Goal: Find specific page/section: Find specific page/section

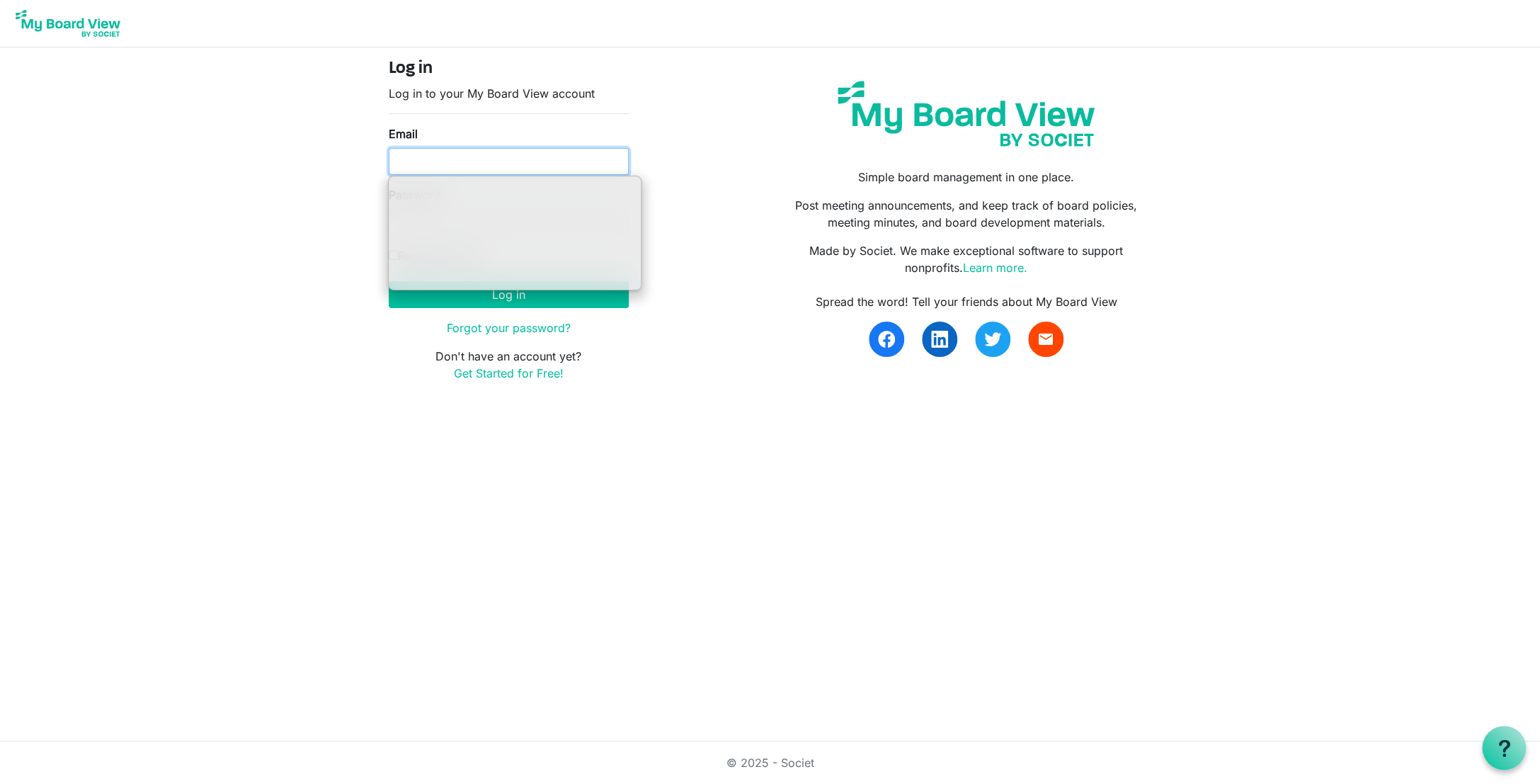
type input "ssayre@habitatcorning.org"
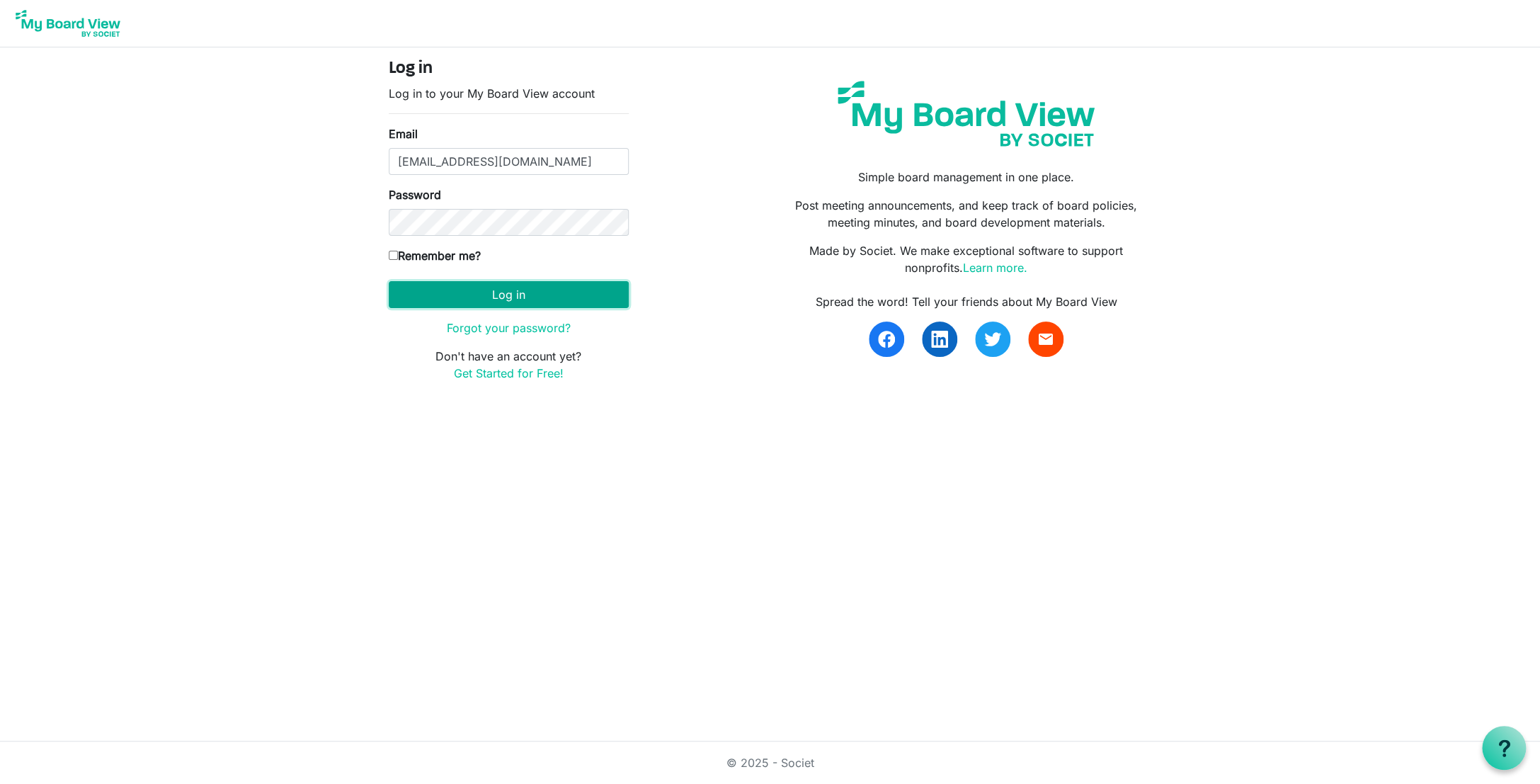
click at [550, 297] on button "Log in" at bounding box center [509, 294] width 240 height 27
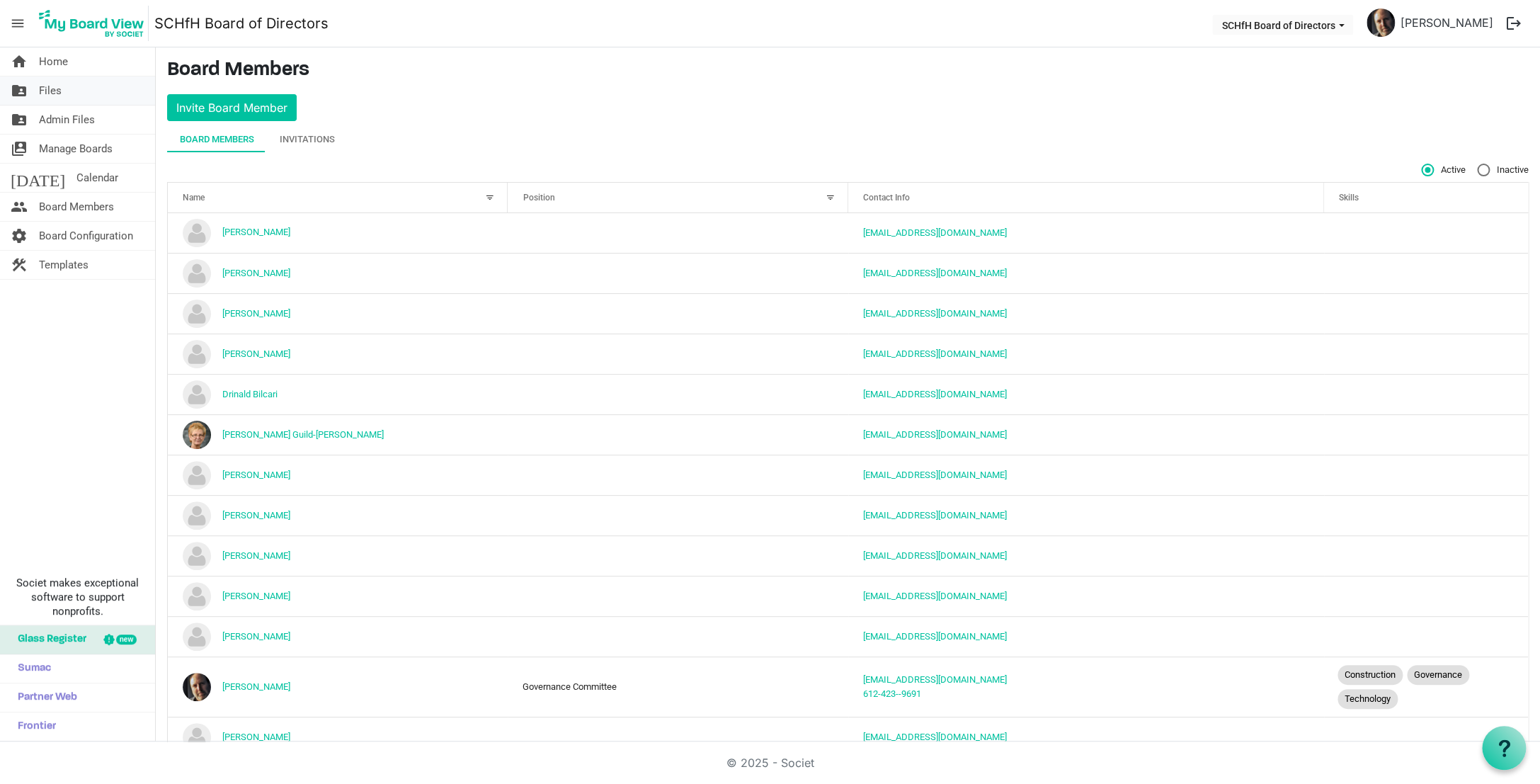
click at [68, 93] on link "folder_shared Files" at bounding box center [78, 90] width 155 height 28
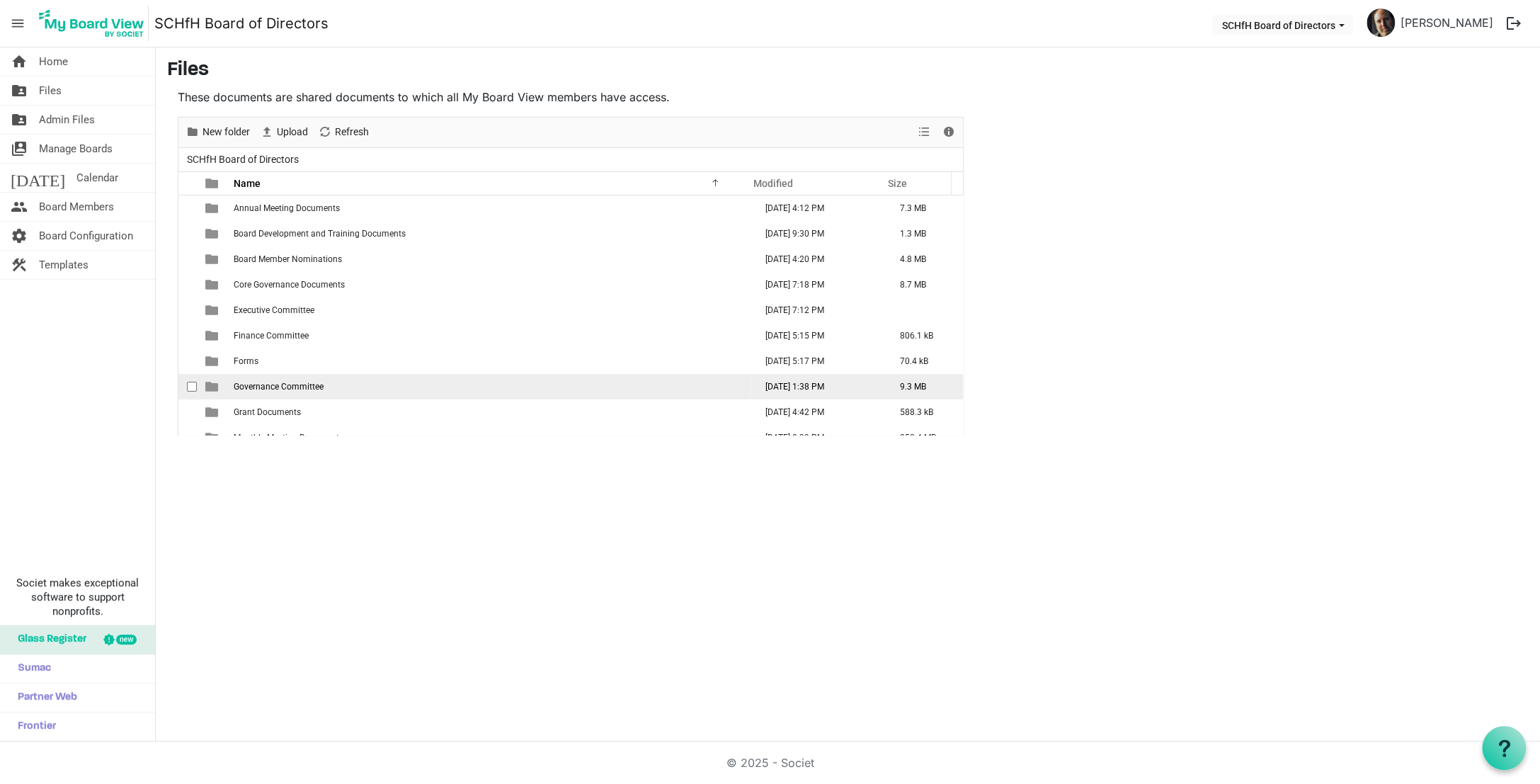
click at [300, 385] on span "Governance Committee" at bounding box center [278, 386] width 90 height 10
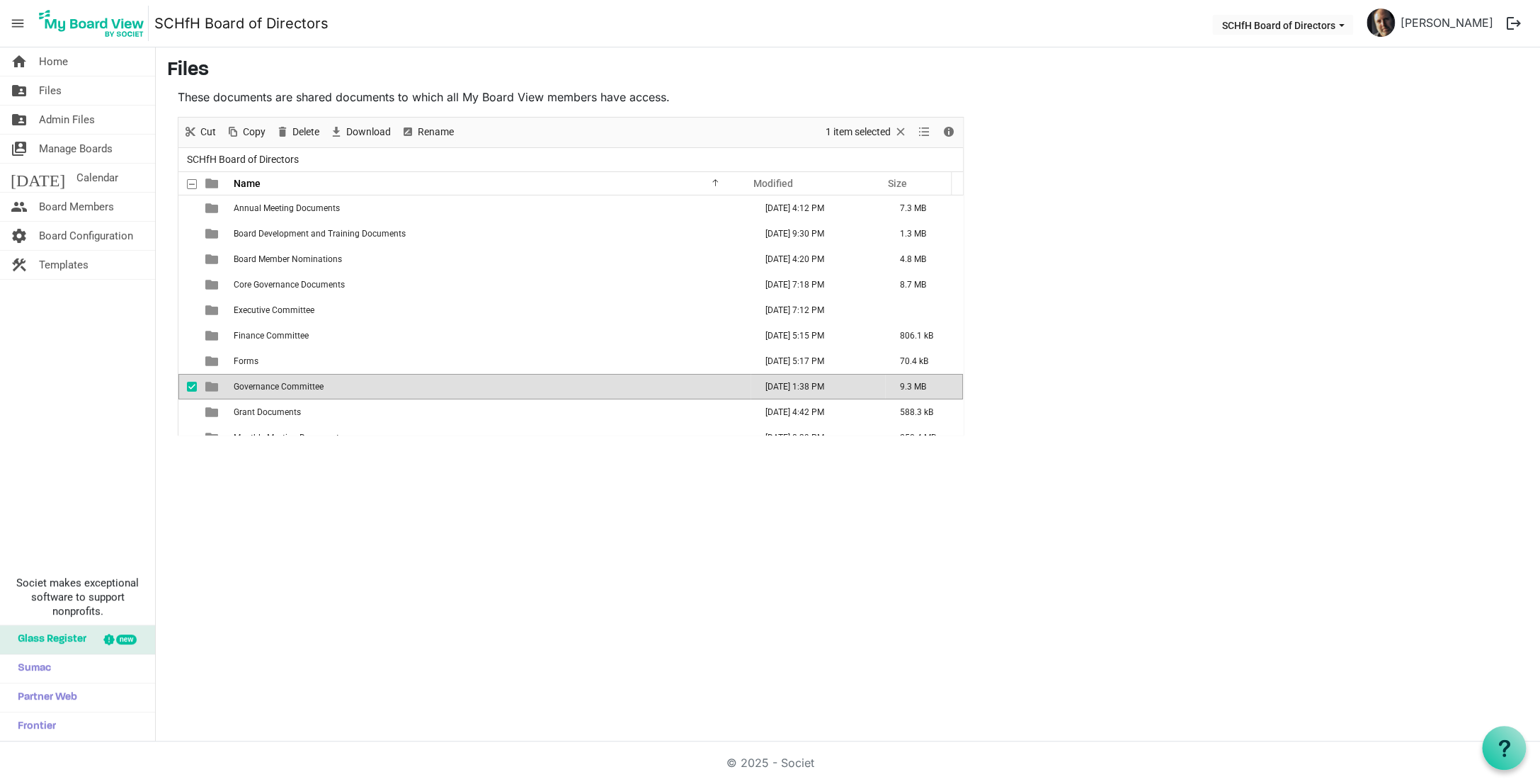
click at [262, 386] on span "Governance Committee" at bounding box center [278, 386] width 90 height 10
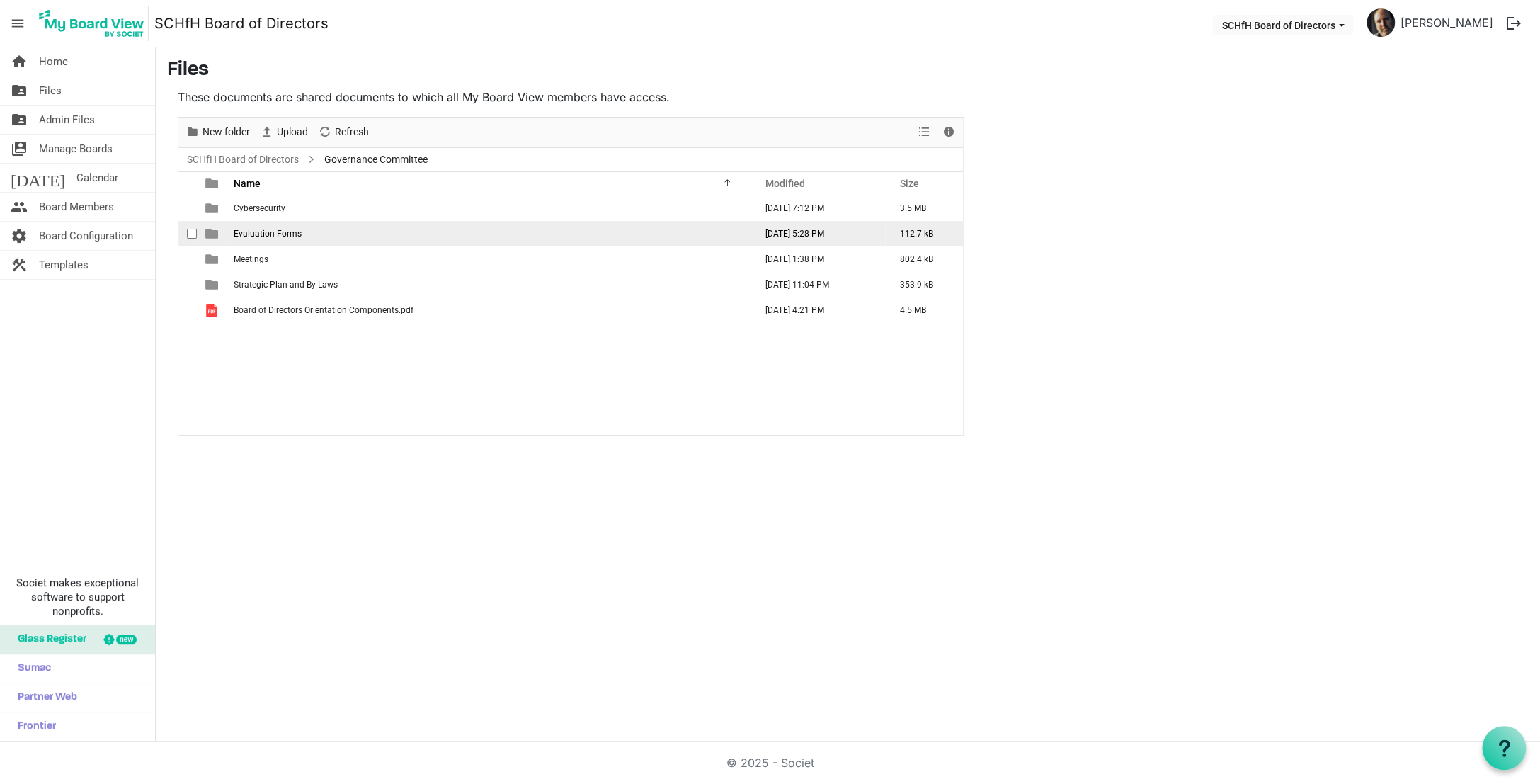
click at [278, 234] on span "Evaluation Forms" at bounding box center [267, 234] width 68 height 10
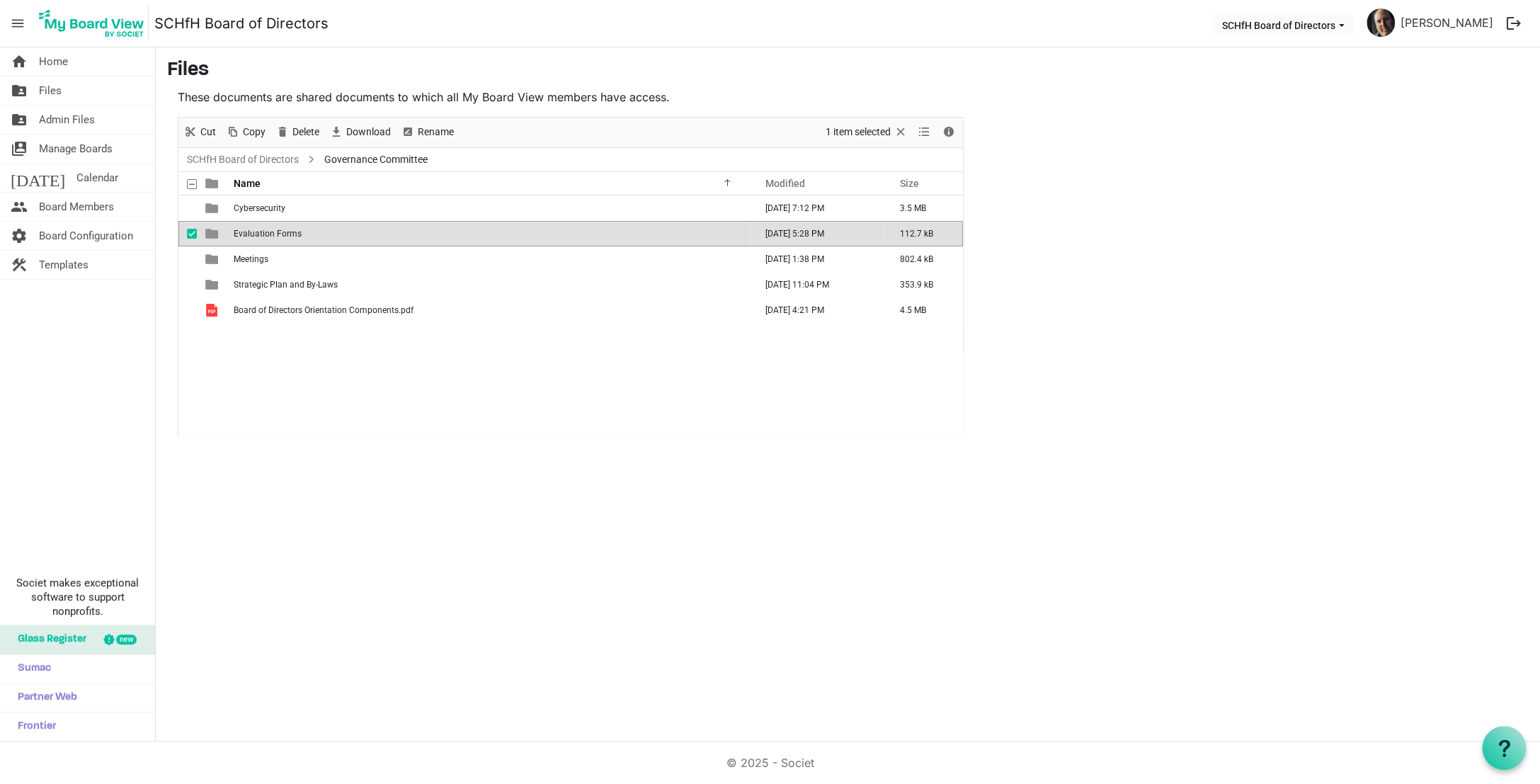
click at [278, 234] on span "Evaluation Forms" at bounding box center [267, 234] width 68 height 10
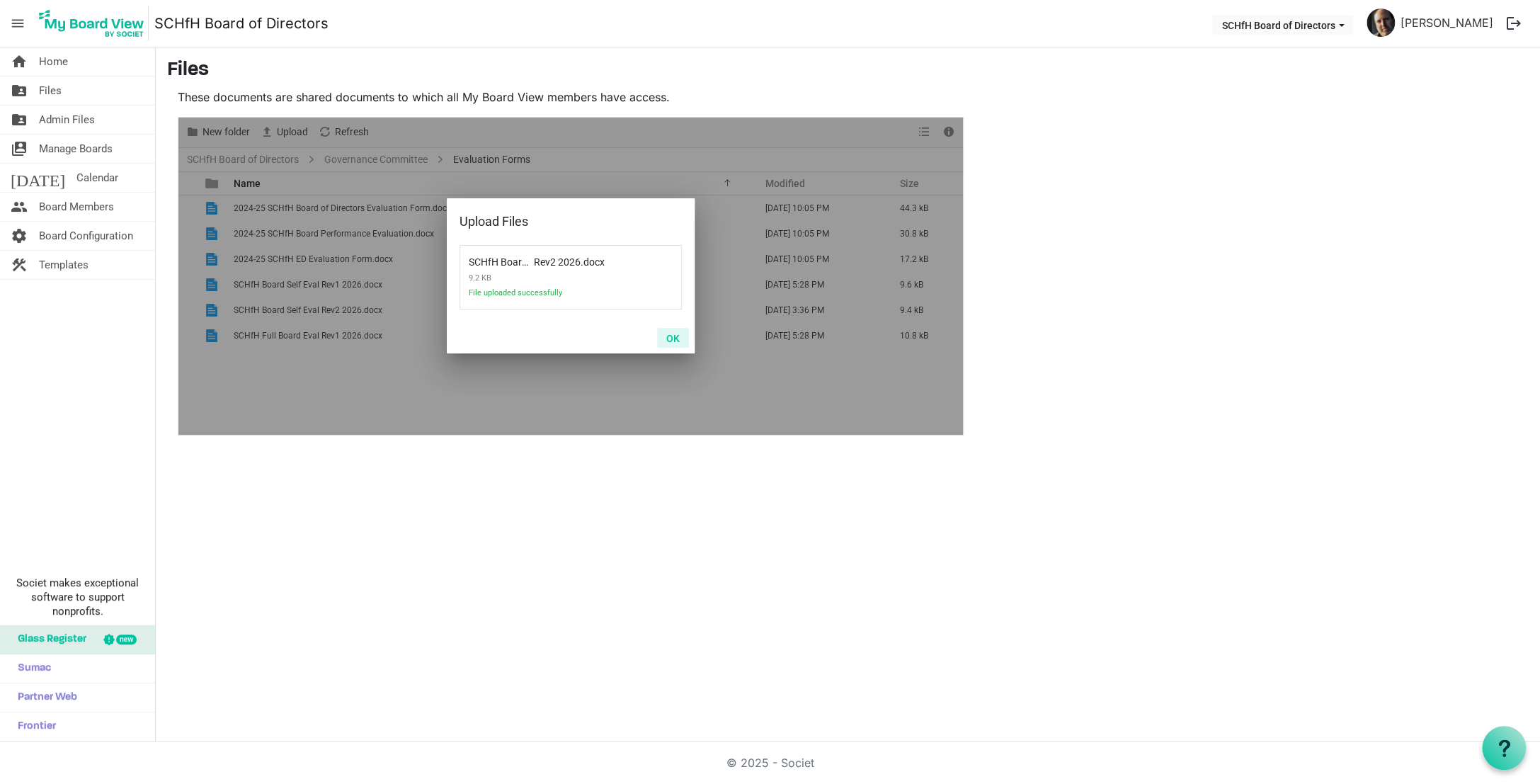
click at [670, 338] on button "OK" at bounding box center [673, 338] width 32 height 20
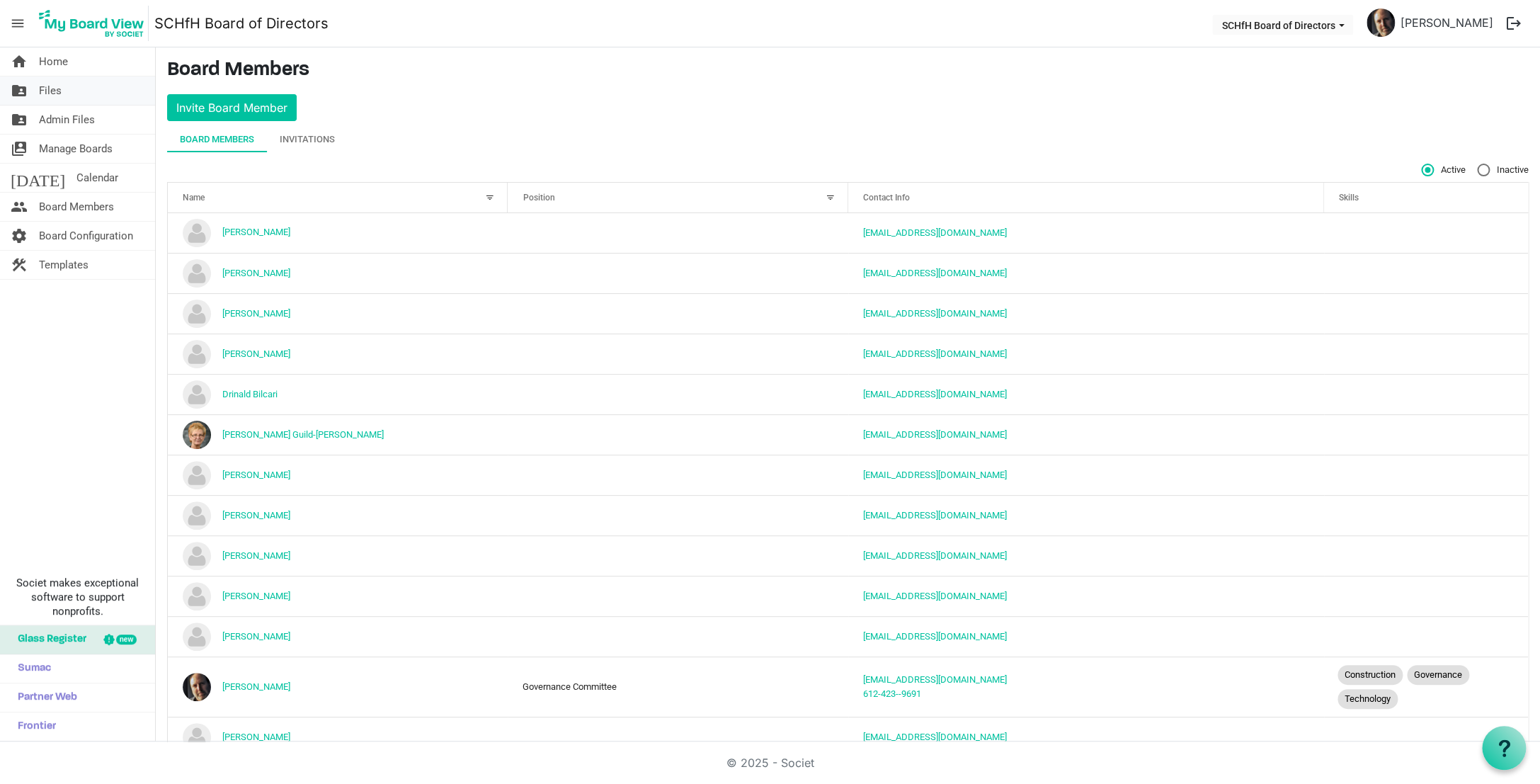
click at [88, 92] on link "folder_shared Files" at bounding box center [78, 90] width 155 height 28
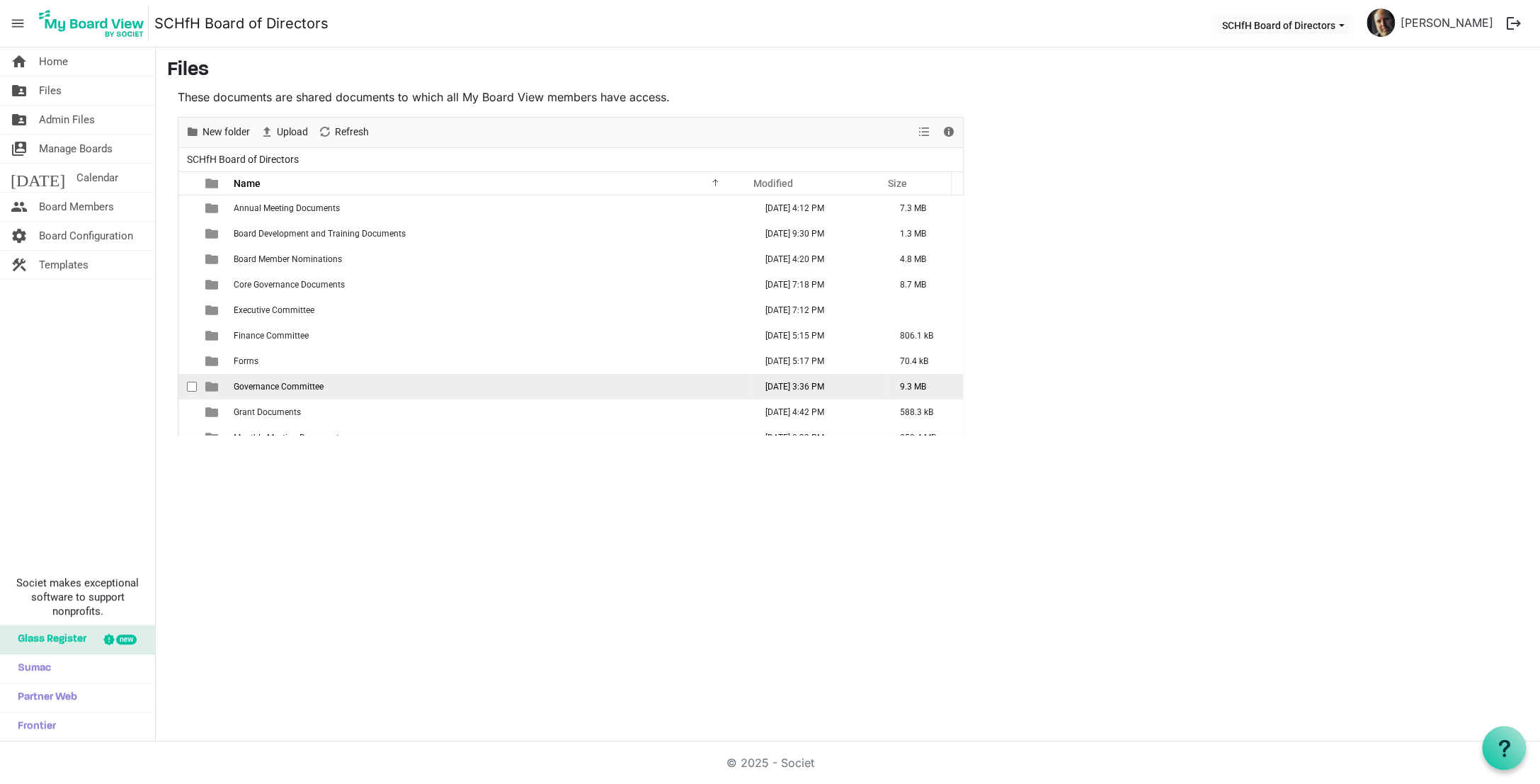
click at [292, 393] on td "Governance Committee" at bounding box center [490, 386] width 521 height 26
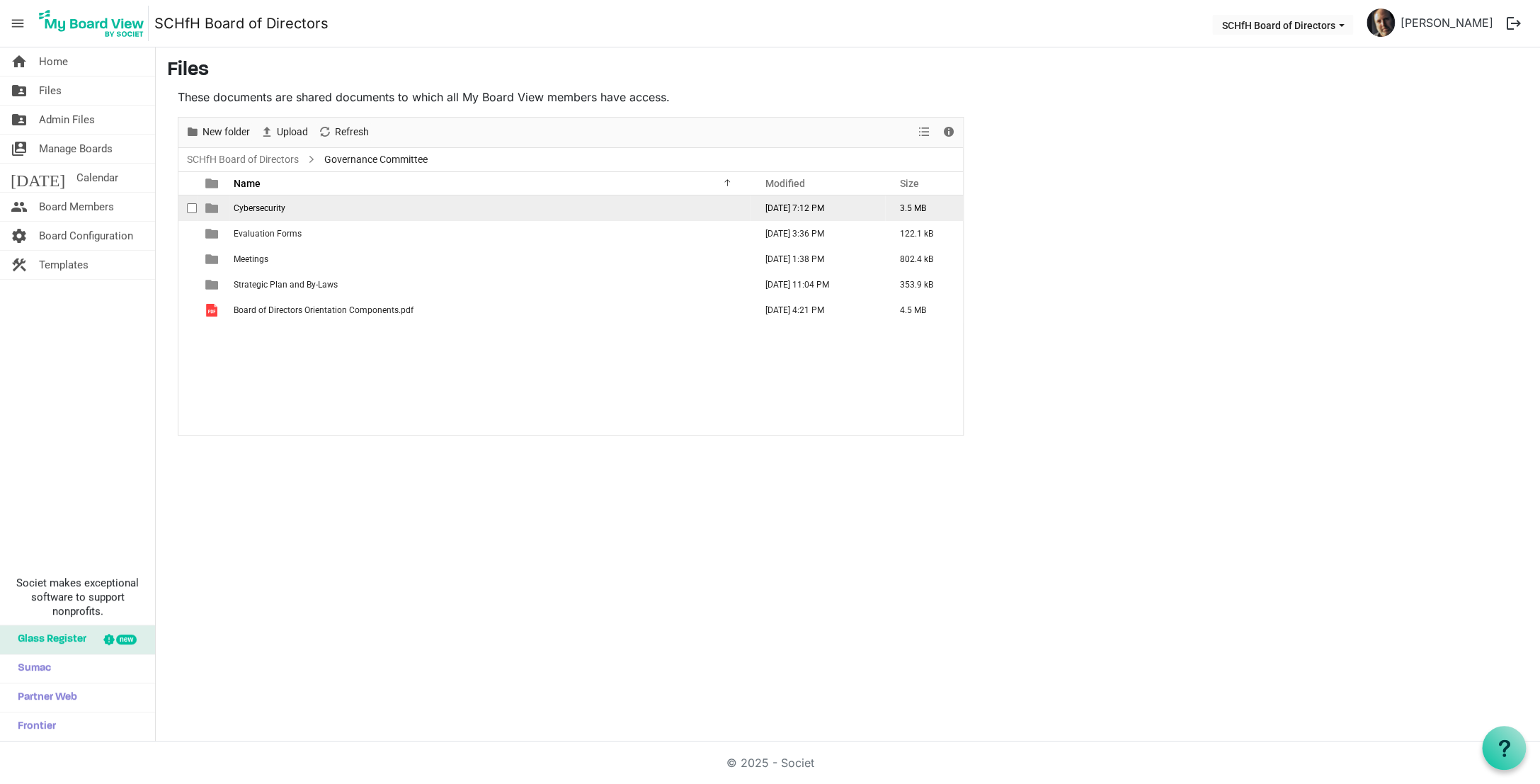
click at [271, 204] on span "Cybersecurity" at bounding box center [259, 208] width 52 height 10
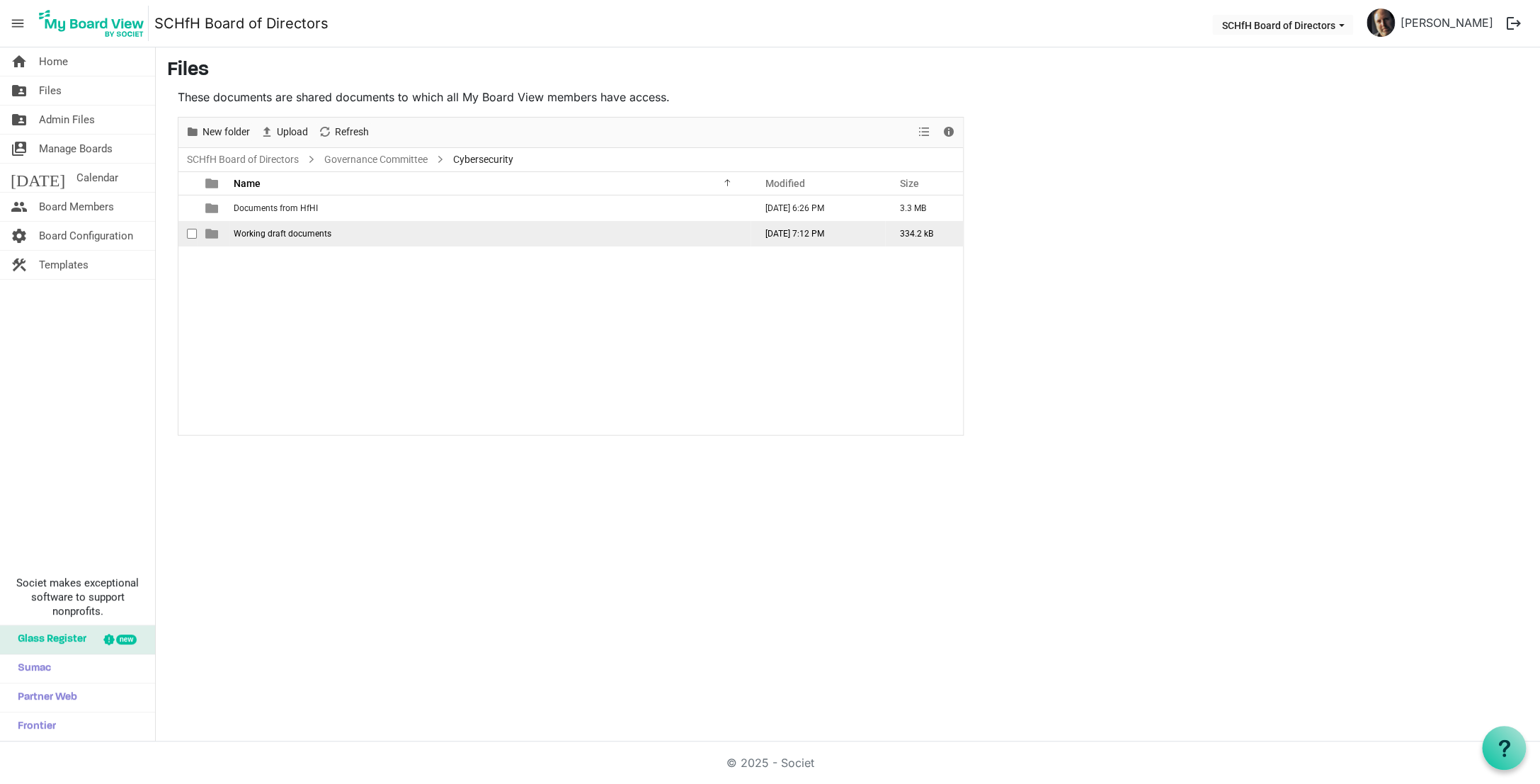
click at [286, 225] on td "Working draft documents" at bounding box center [490, 234] width 521 height 26
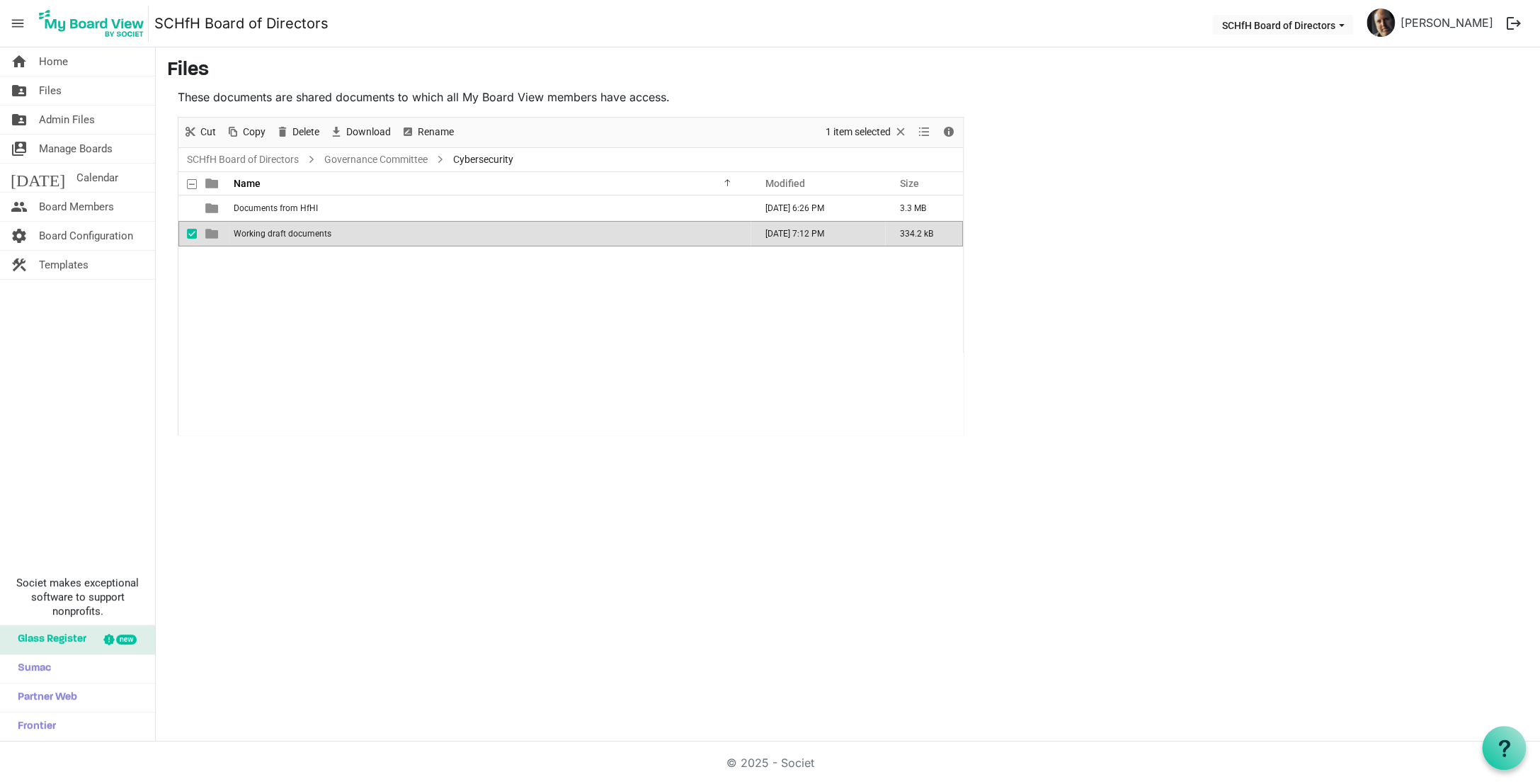
click at [286, 225] on td "Working draft documents" at bounding box center [490, 234] width 521 height 26
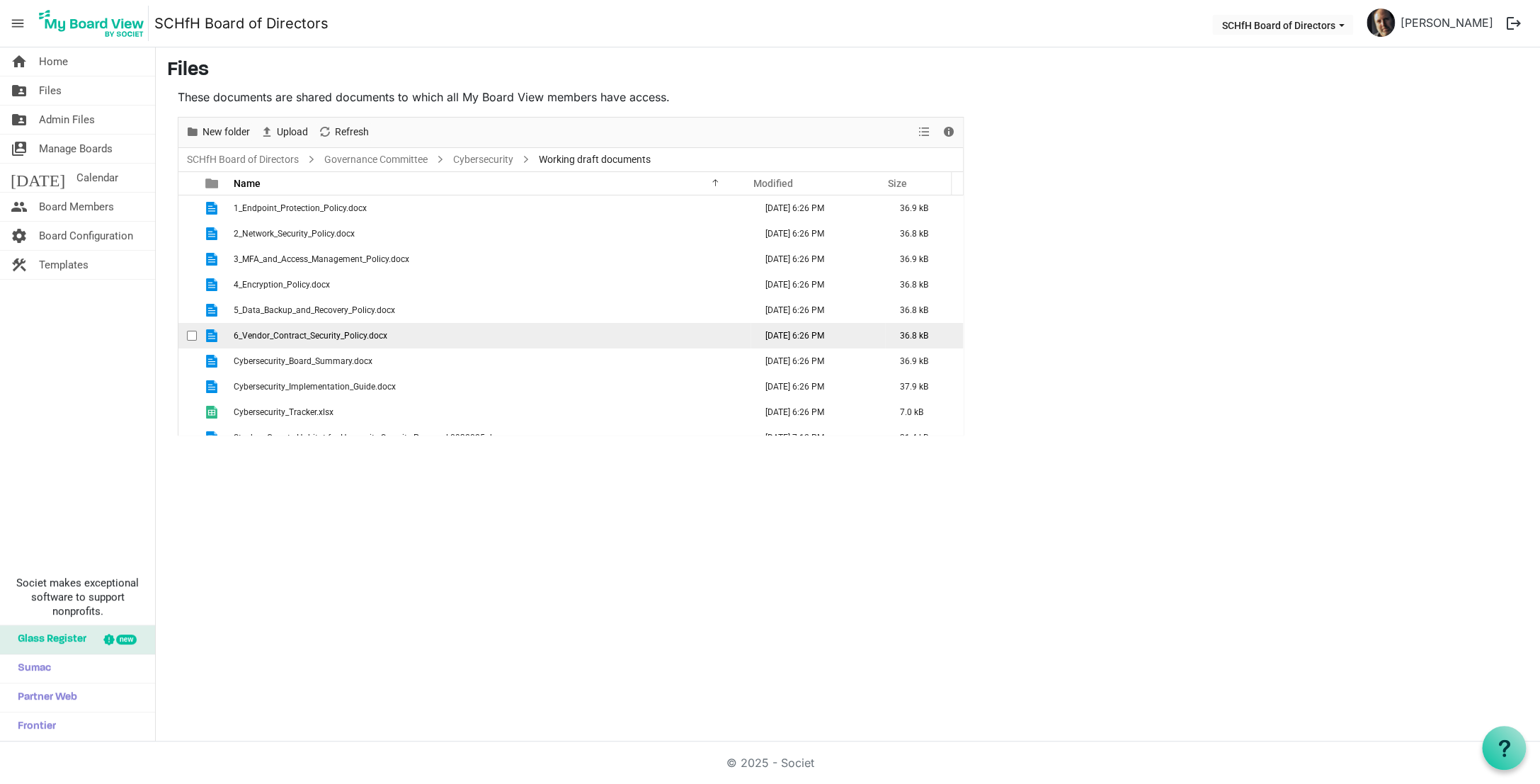
scroll to position [15, 0]
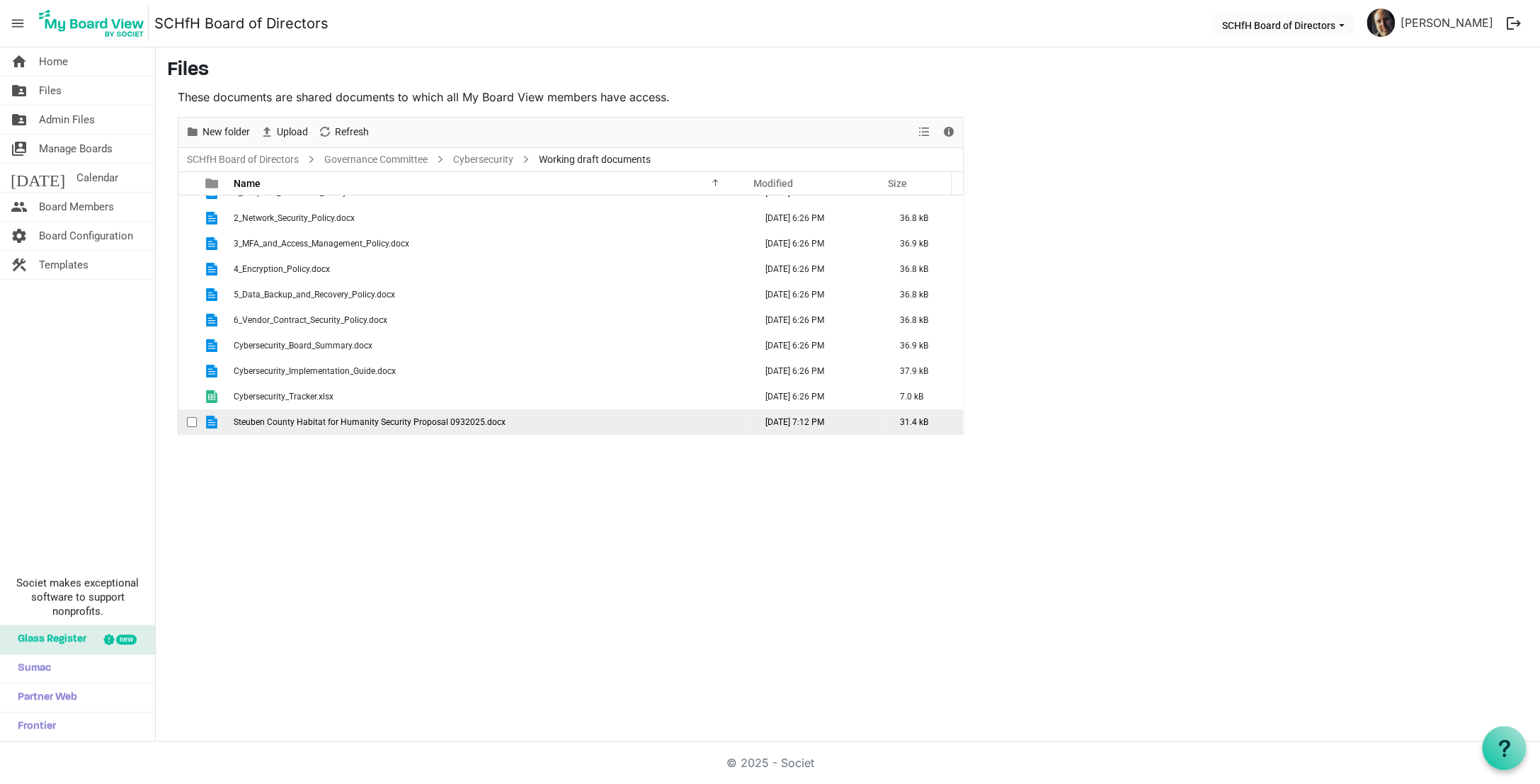
click at [372, 422] on span "Steuben County Habitat for Humanity Security Proposal 0932025.docx" at bounding box center [370, 422] width 272 height 10
